Goal: Information Seeking & Learning: Learn about a topic

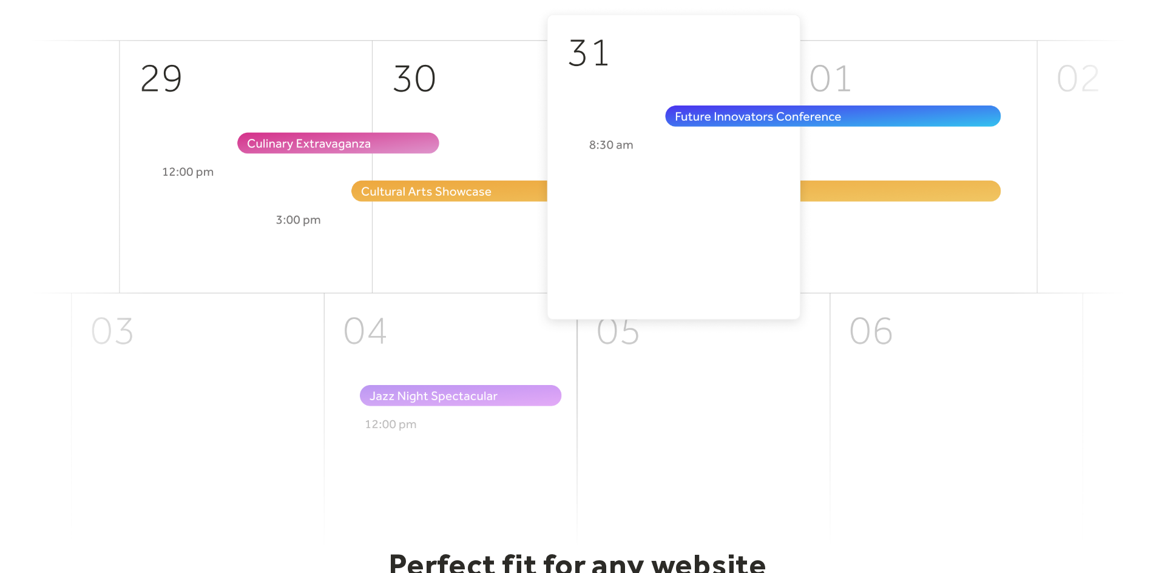
scroll to position [546, 0]
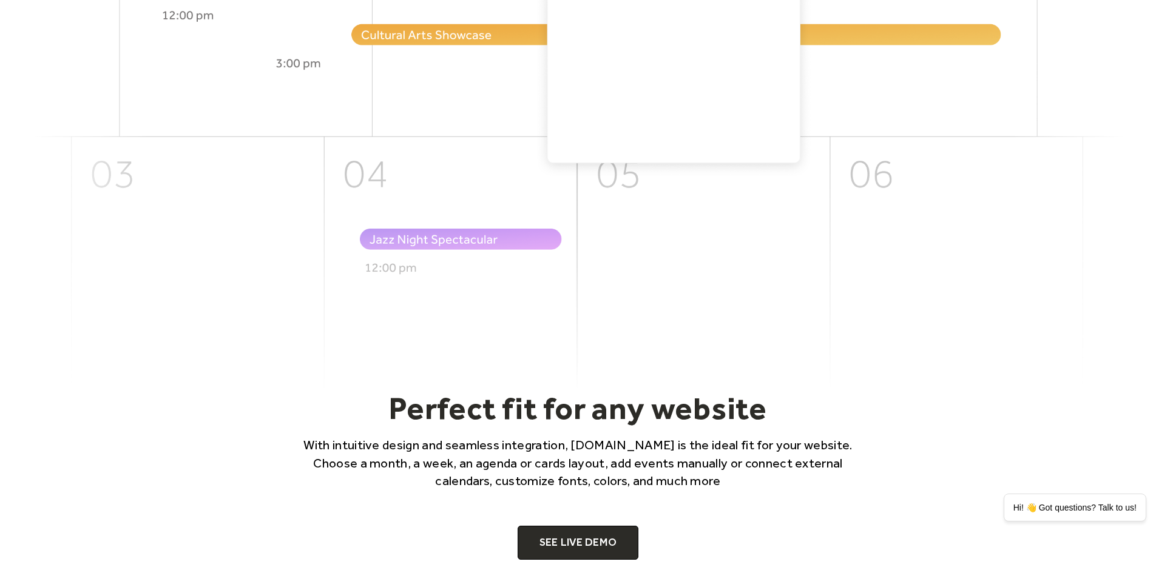
click at [431, 188] on img at bounding box center [578, 120] width 1092 height 540
drag, startPoint x: 425, startPoint y: 50, endPoint x: 543, endPoint y: 119, distance: 137.1
click at [426, 50] on img at bounding box center [578, 120] width 1092 height 540
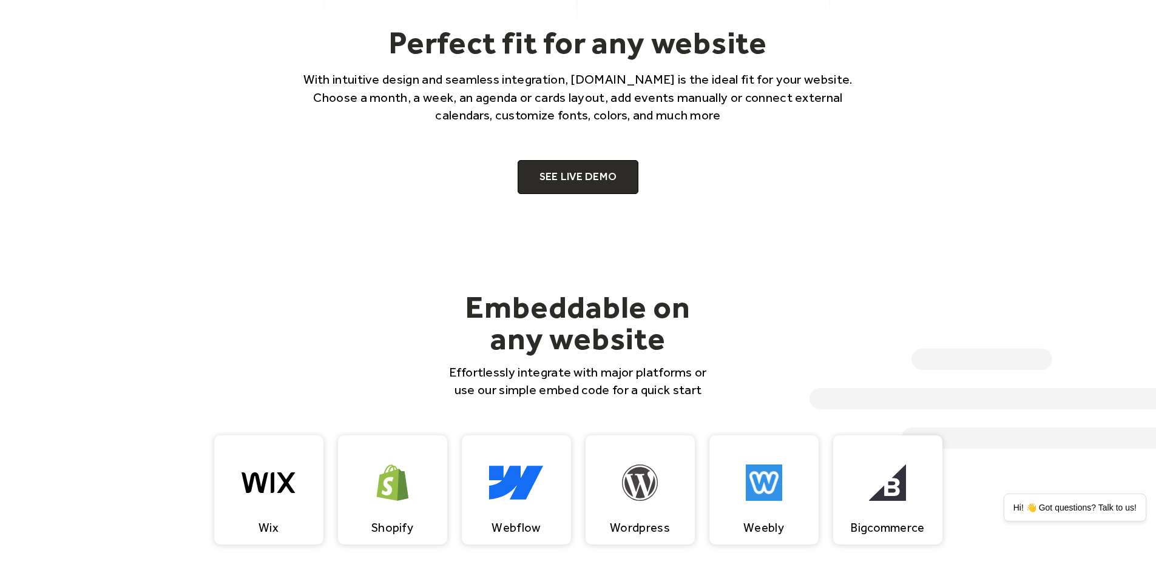
scroll to position [910, 0]
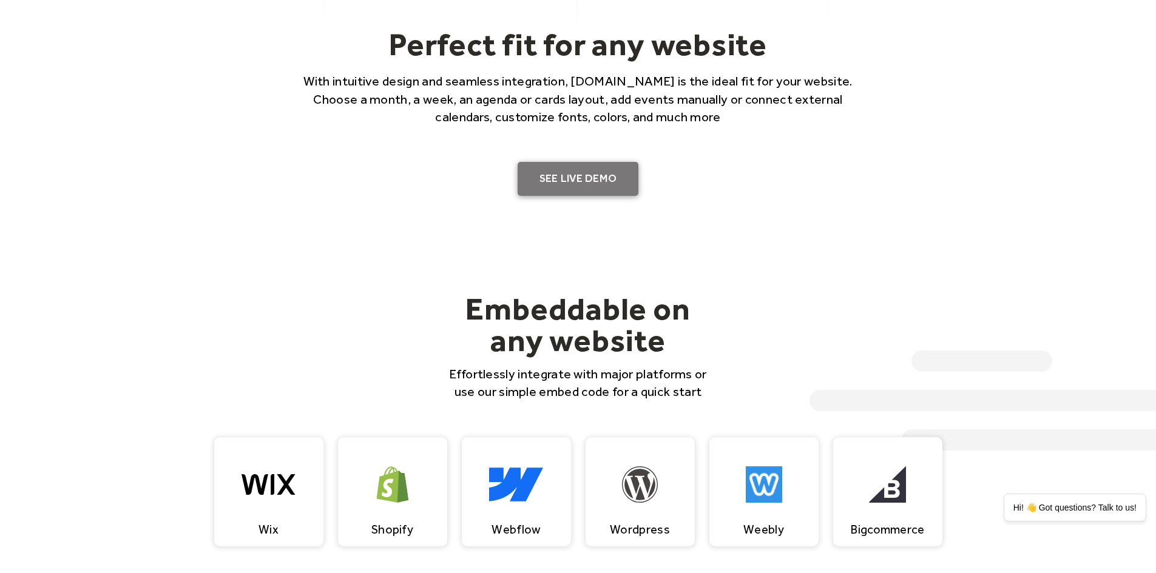
click at [583, 180] on link "SEE LIVE DEMO" at bounding box center [578, 179] width 121 height 34
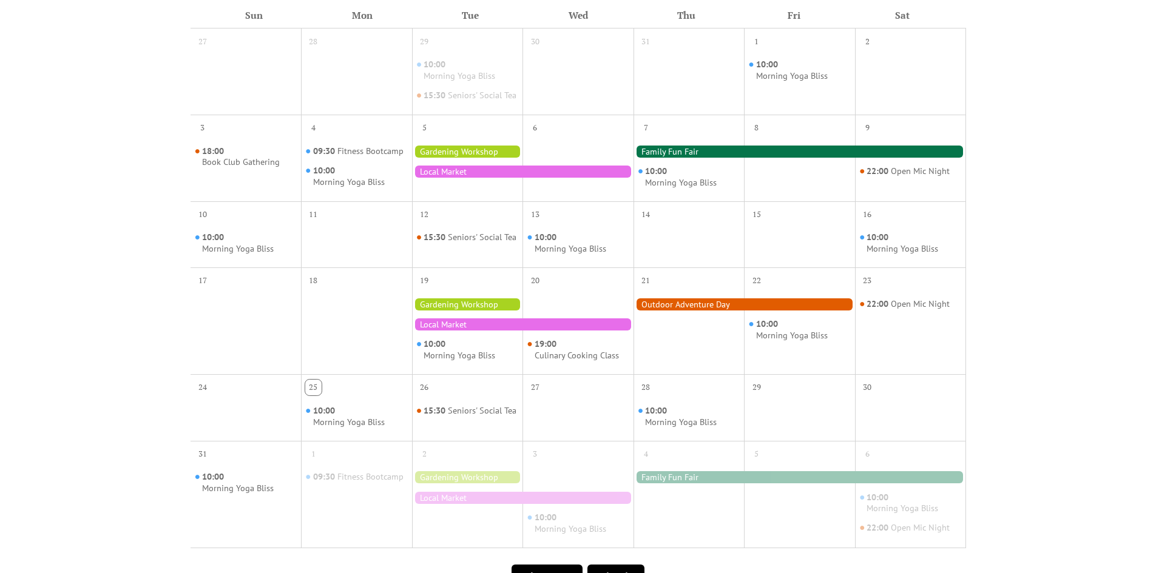
scroll to position [121, 0]
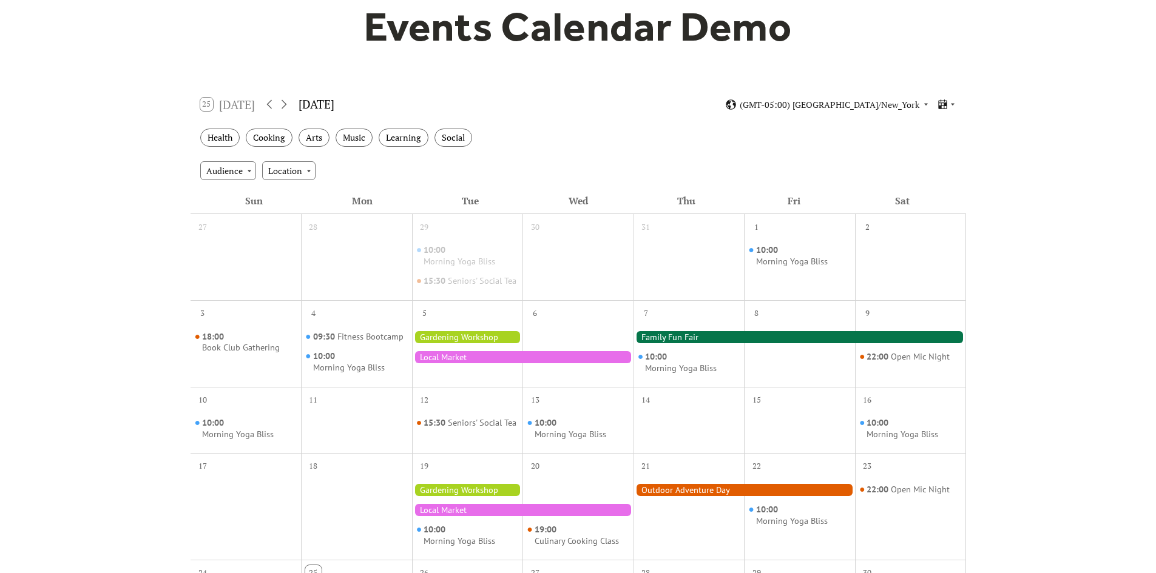
click at [388, 274] on div at bounding box center [356, 266] width 111 height 58
click at [283, 266] on div at bounding box center [246, 266] width 111 height 58
click at [394, 280] on div at bounding box center [356, 266] width 111 height 58
click at [502, 283] on div "15:30 Seniors' Social Tea" at bounding box center [470, 281] width 93 height 12
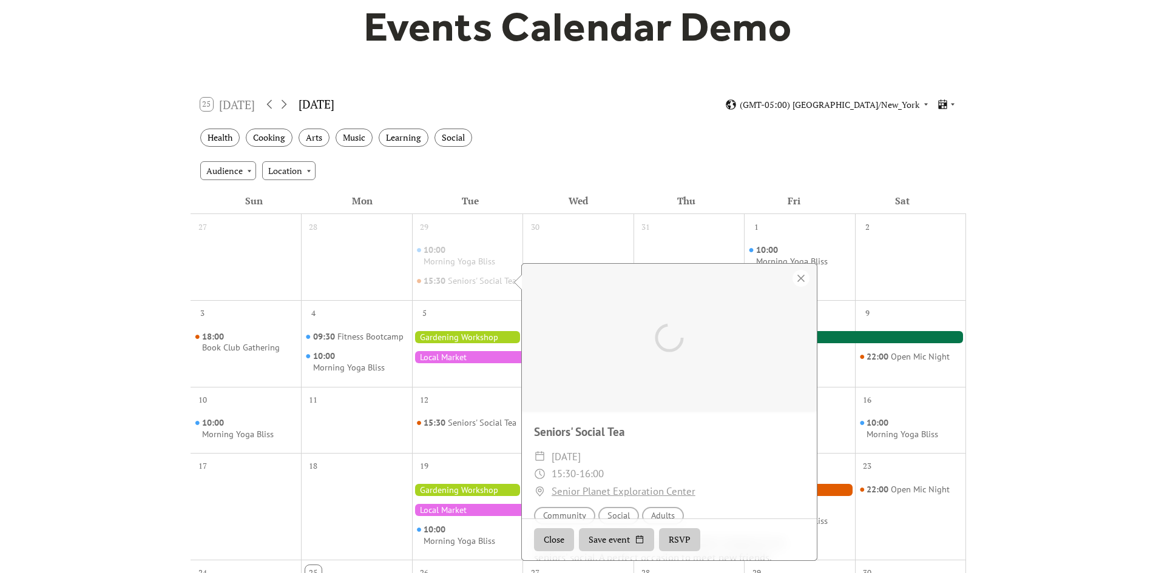
click at [570, 283] on div at bounding box center [669, 337] width 295 height 147
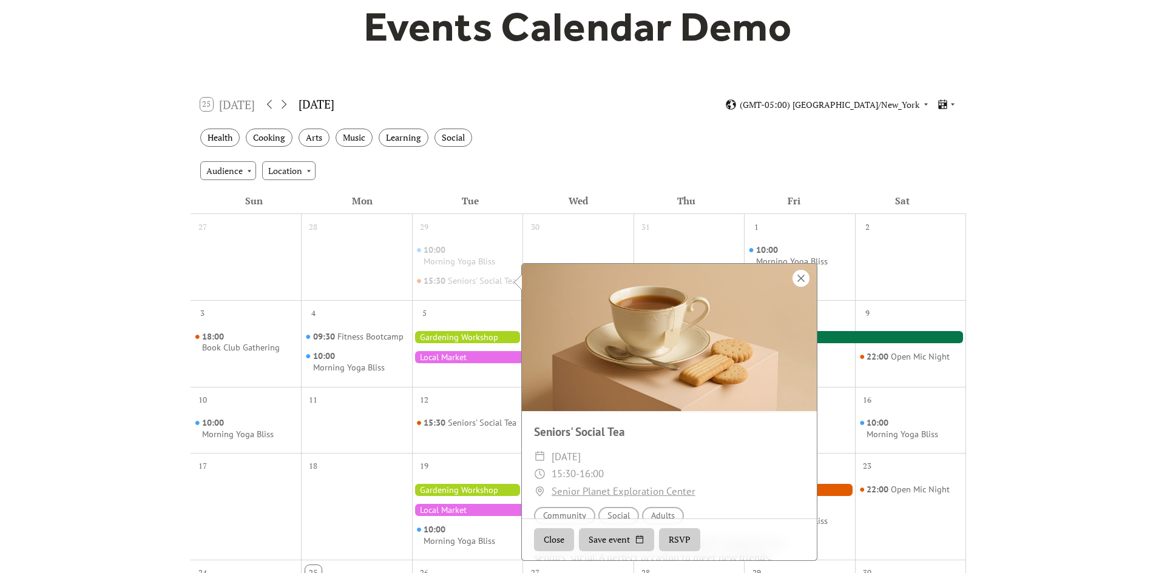
click at [802, 275] on div at bounding box center [800, 278] width 17 height 17
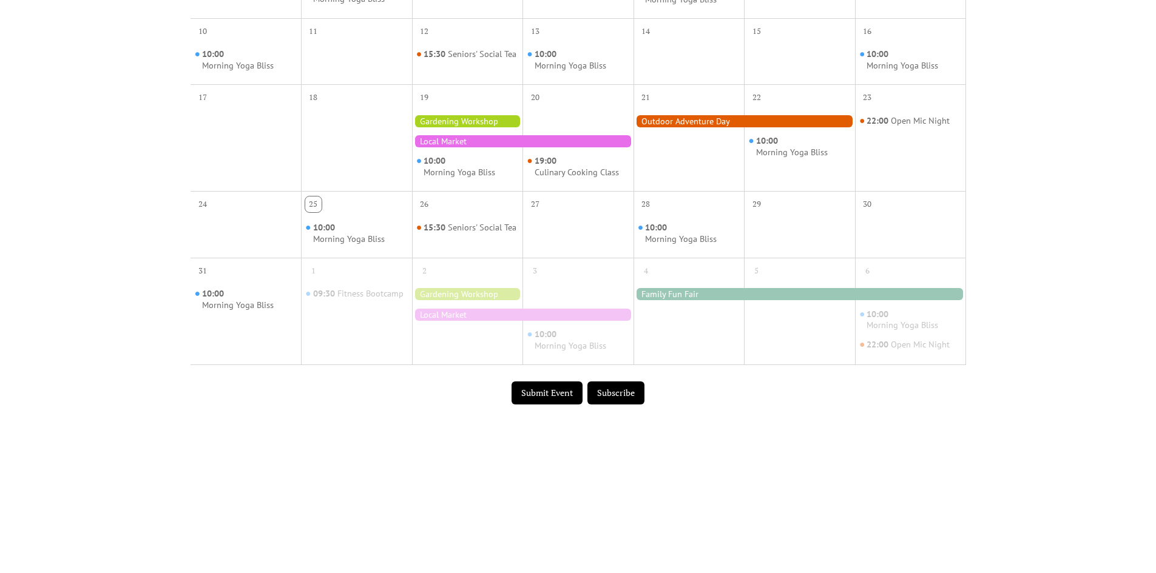
scroll to position [292, 0]
